Goal: Check status

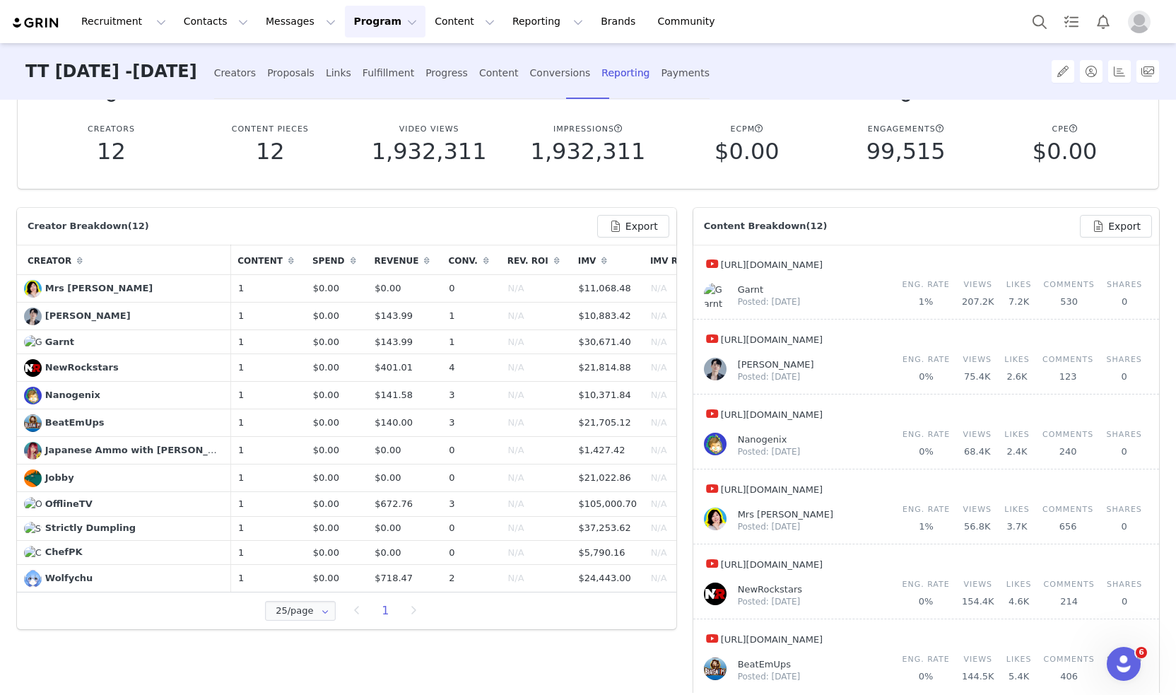
scroll to position [141, 0]
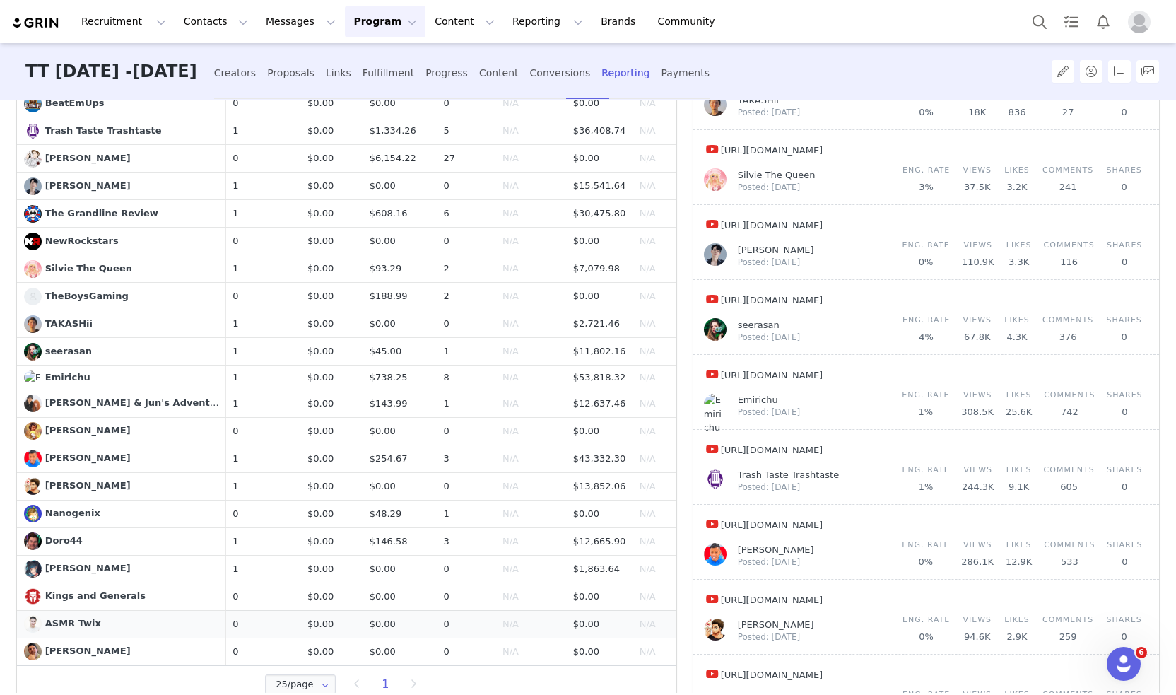
scroll to position [424, 0]
